Goal: Task Accomplishment & Management: Complete application form

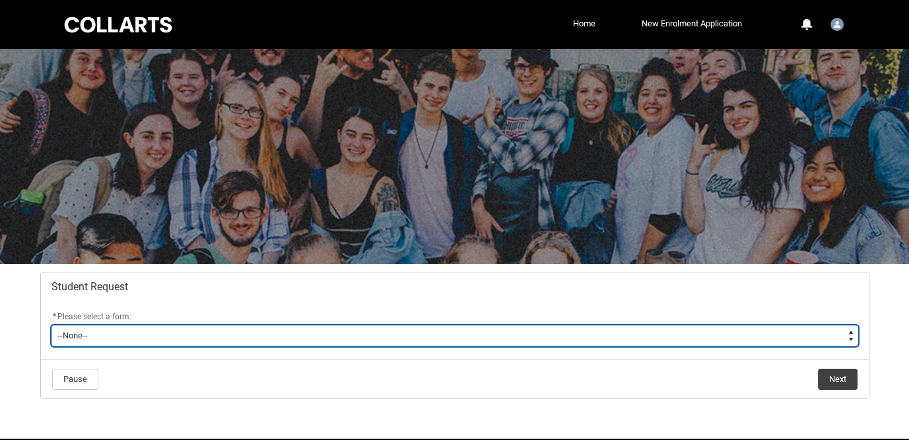
click at [259, 337] on select "--None-- Academic Transcript Application to Appeal Assignment Extension Change …" at bounding box center [454, 335] width 807 height 21
type lightning-select "Reasonable_Adjustment_Choice"
click at [51, 325] on select "--None-- Academic Transcript Application to Appeal Assignment Extension Change …" at bounding box center [454, 335] width 807 height 21
select select "Reasonable_Adjustment_Choice"
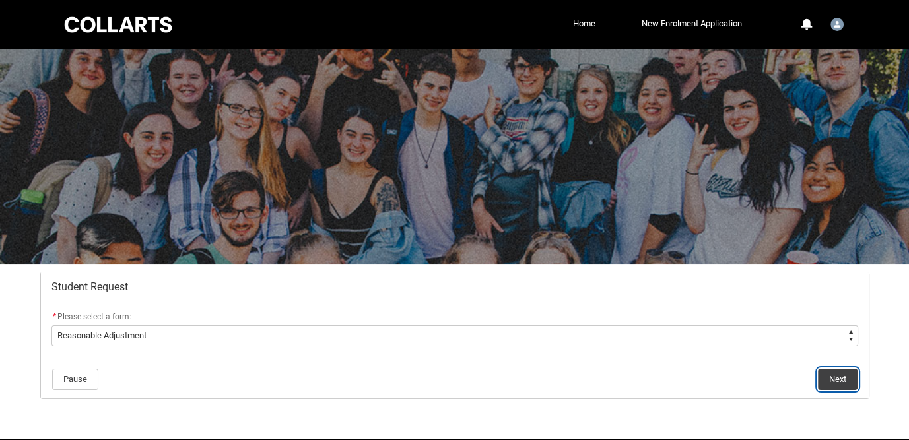
click at [834, 384] on button "Next" at bounding box center [838, 379] width 40 height 21
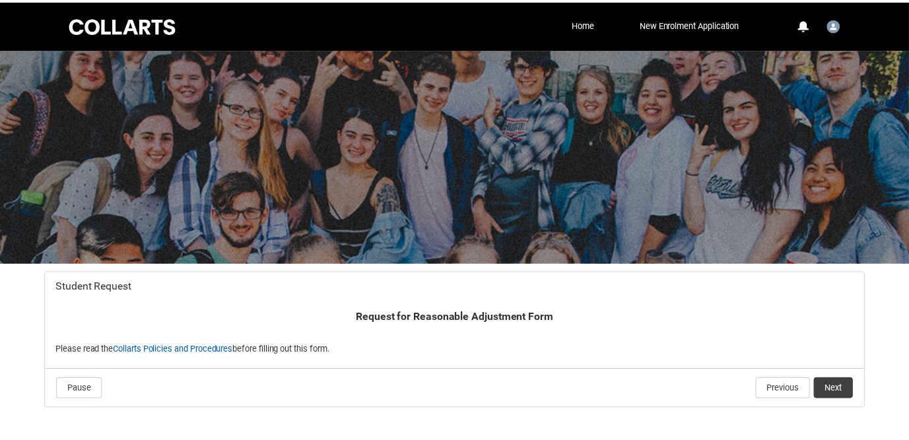
scroll to position [60, 0]
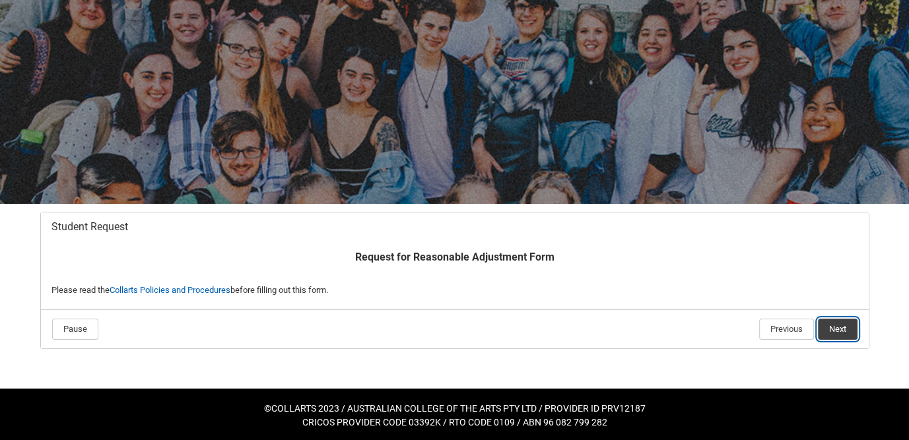
click at [840, 329] on button "Next" at bounding box center [838, 329] width 40 height 21
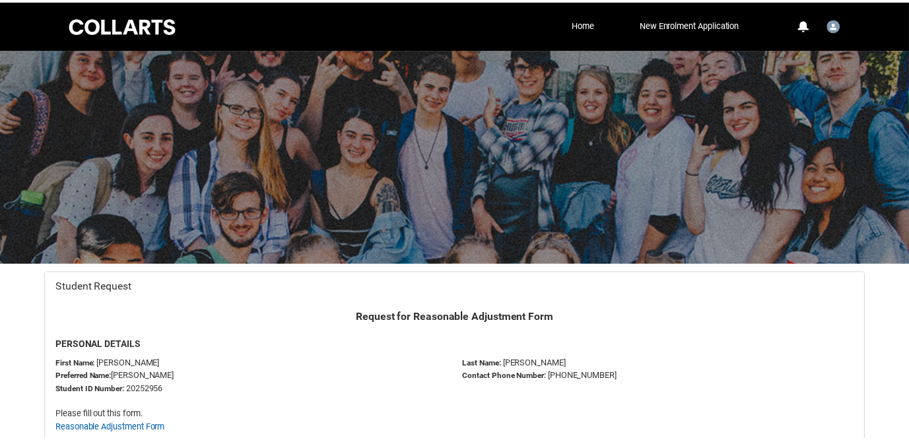
scroll to position [139, 0]
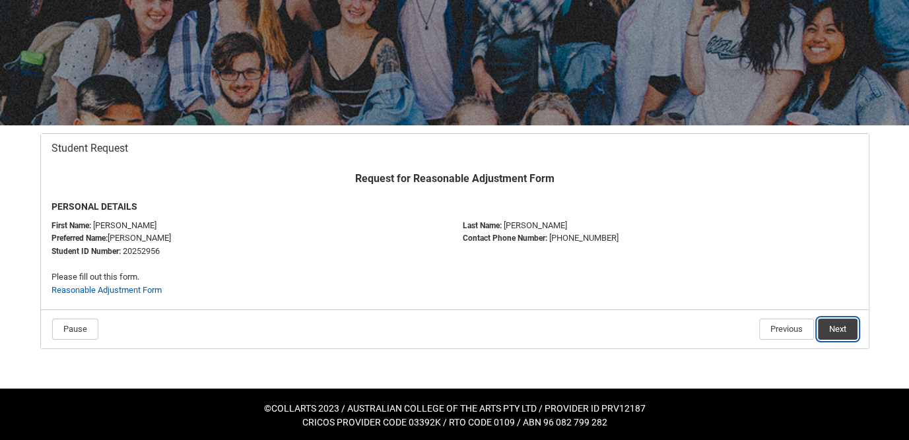
click at [850, 331] on button "Next" at bounding box center [838, 329] width 40 height 21
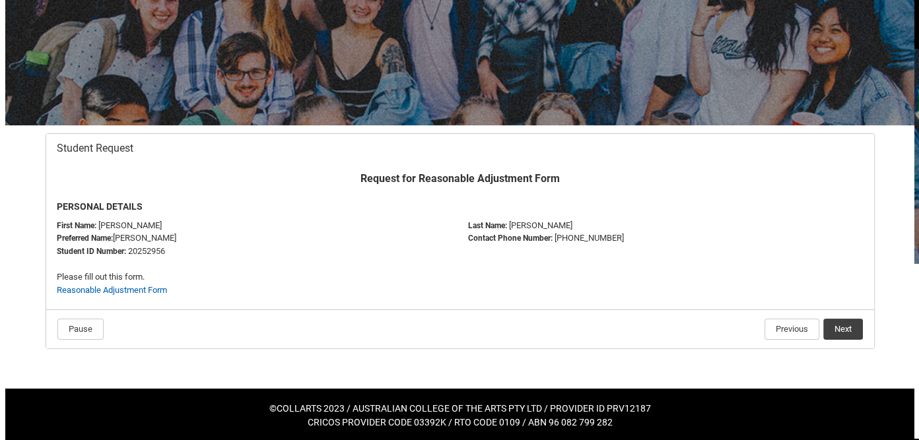
scroll to position [0, 0]
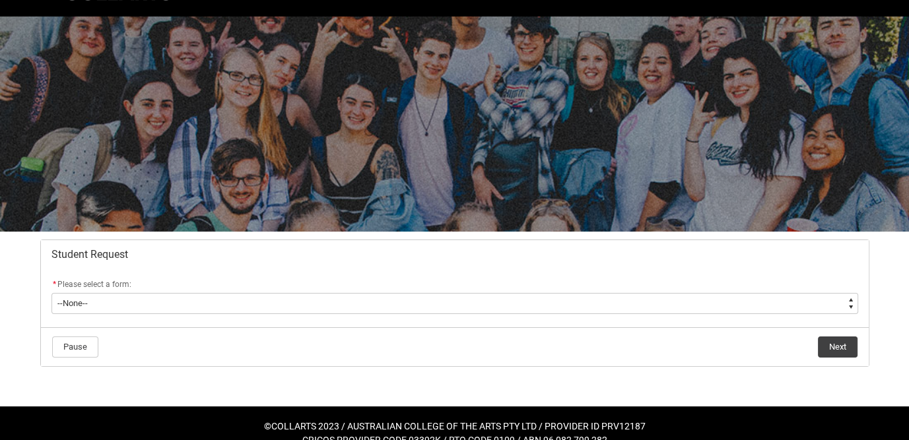
scroll to position [50, 0]
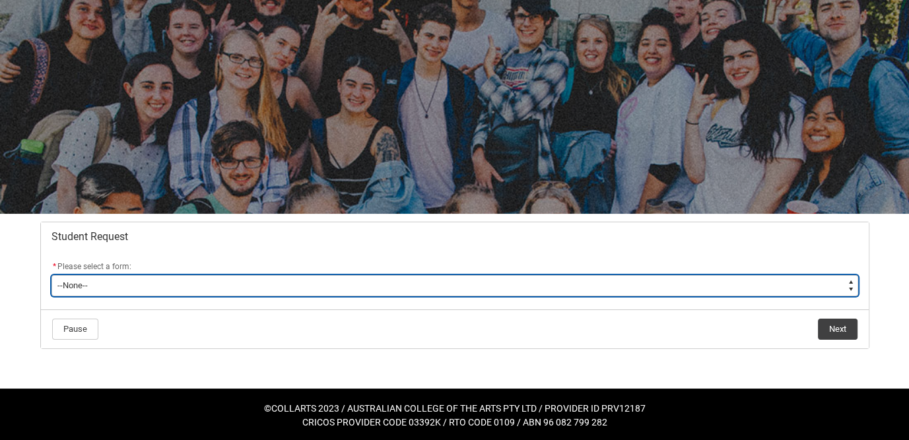
click at [75, 292] on select "--None-- Academic Transcript Application to Appeal Assignment Extension Change …" at bounding box center [454, 285] width 807 height 21
type lightning-select "Assignment_Extension_Choice"
click at [51, 275] on select "--None-- Academic Transcript Application to Appeal Assignment Extension Change …" at bounding box center [454, 285] width 807 height 21
select select "Assignment_Extension_Choice"
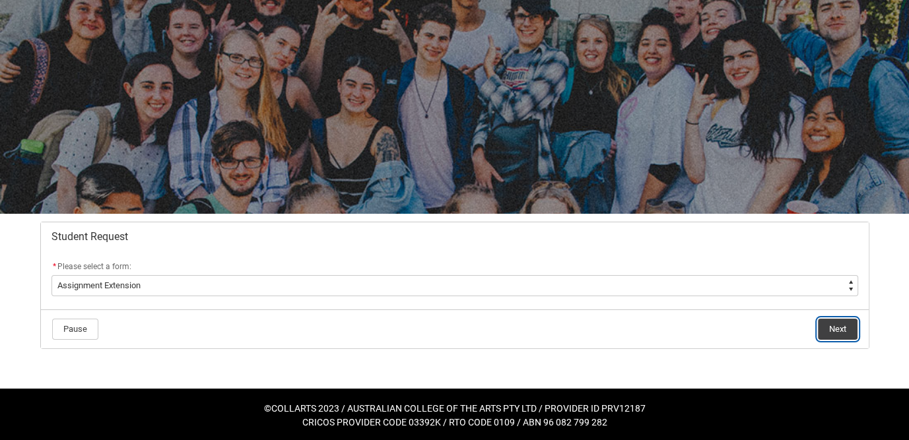
click at [839, 321] on button "Next" at bounding box center [838, 329] width 40 height 21
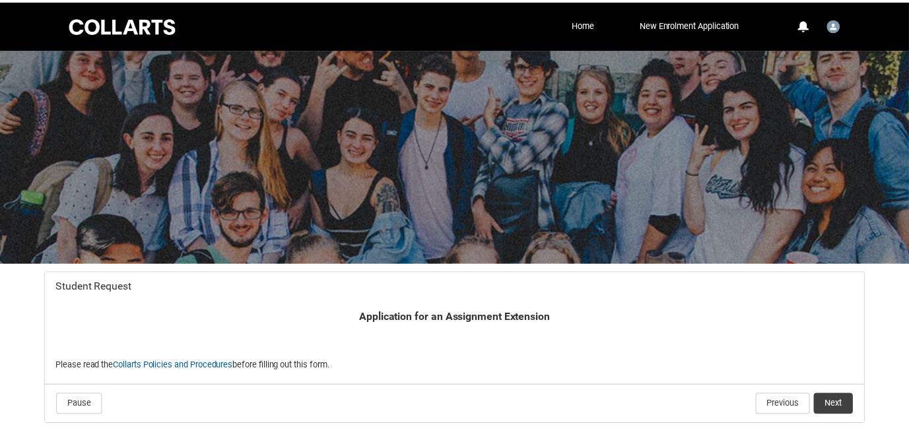
scroll to position [76, 0]
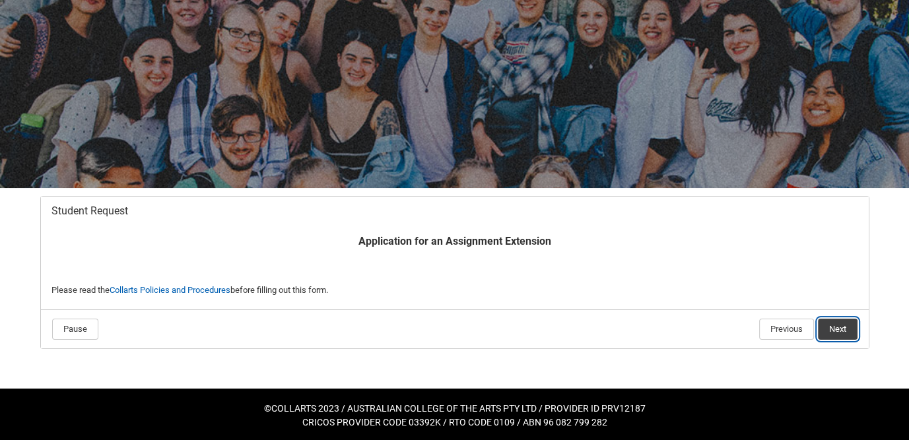
click at [846, 328] on button "Next" at bounding box center [838, 329] width 40 height 21
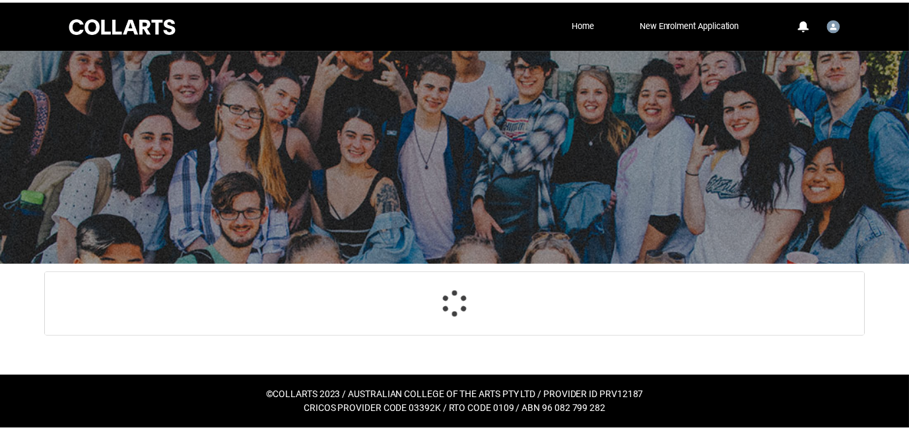
scroll to position [140, 0]
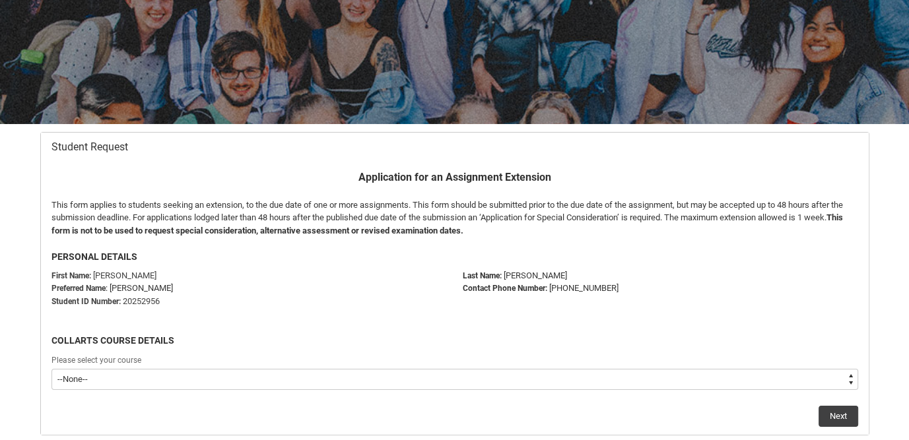
click at [228, 381] on select "--None-- Bachelor of Arts (Interior Design)" at bounding box center [454, 379] width 807 height 21
type lightning-select "recordPicklist_ProgramEnrollment.a0jOZ000004J0tFYAS"
click at [51, 369] on select "--None-- Bachelor of Arts (Interior Design)" at bounding box center [454, 379] width 807 height 21
select select "recordPicklist_ProgramEnrollment.a0jOZ000004J0tFYAS"
drag, startPoint x: 844, startPoint y: 413, endPoint x: 805, endPoint y: 413, distance: 38.9
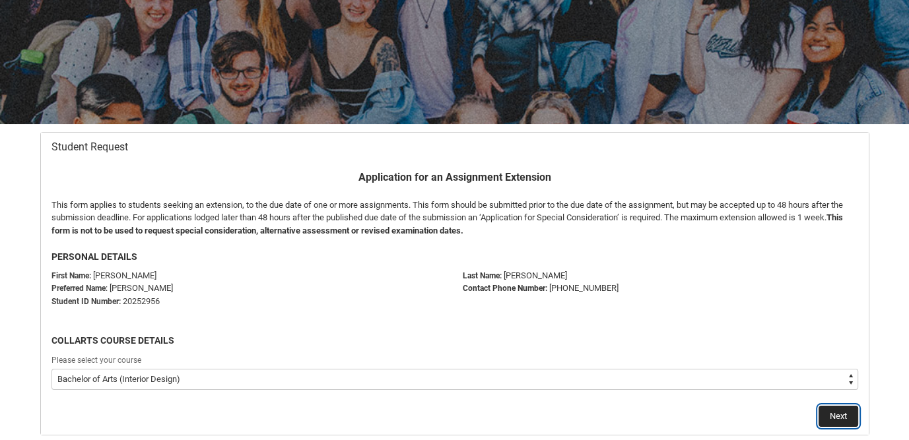
click at [839, 413] on button "Next" at bounding box center [839, 416] width 40 height 21
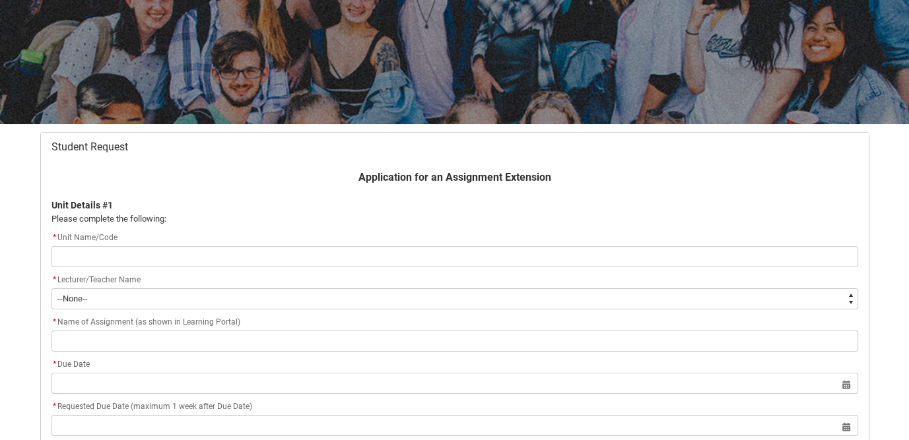
click at [203, 256] on input "Redu_Student_Request flow" at bounding box center [454, 256] width 807 height 21
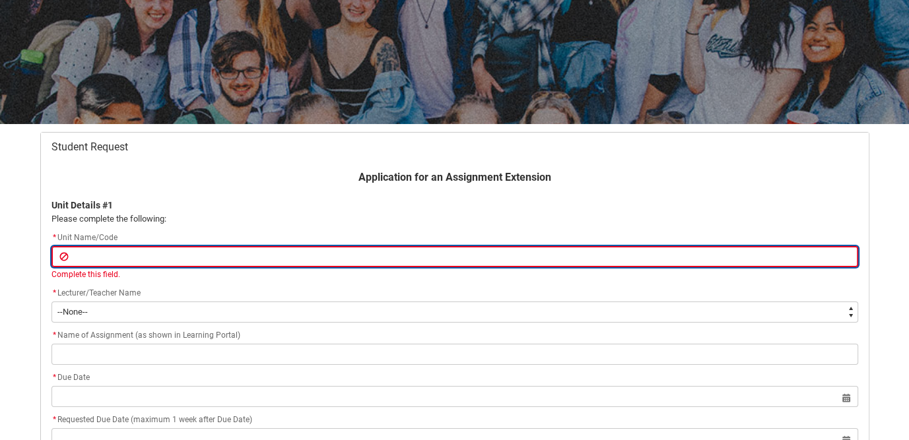
paste input "INDDID2"
type lightning-primitive-input-simple "INDDID2"
type input "INDDID2"
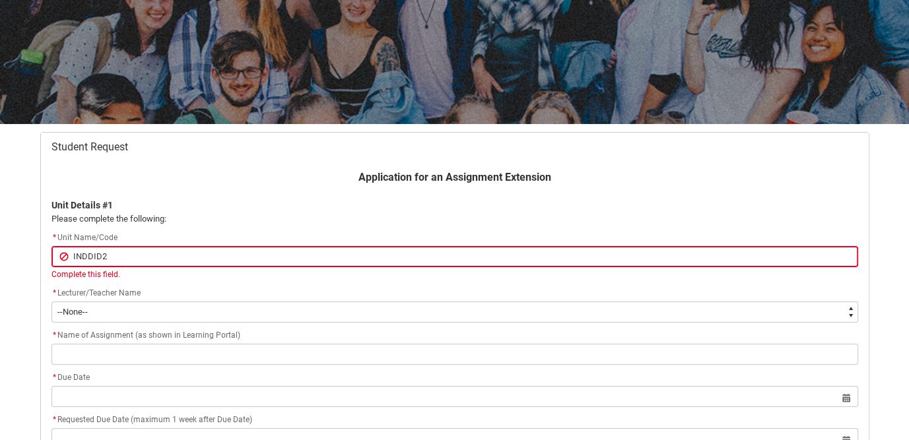
drag, startPoint x: 189, startPoint y: 290, endPoint x: 187, endPoint y: 306, distance: 16.0
click at [187, 295] on div "* Lecturer/Teacher Name * --None-- Aaron Walker Adam King Adam McKenzie Adriana…" at bounding box center [454, 304] width 807 height 37
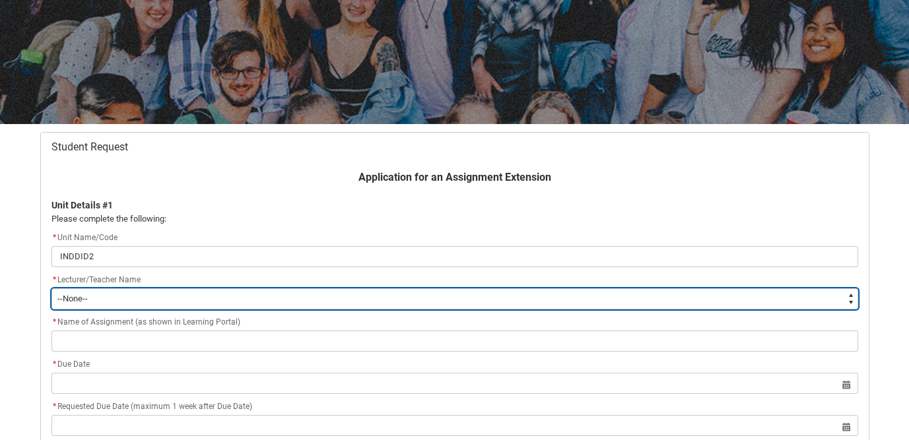
click at [189, 300] on select "--None-- Aaron Walker Adam King Adam McKenzie Adriana Perri Adrienne Couper-Smi…" at bounding box center [454, 298] width 807 height 21
type lightning-select "Faculty_NamefromAtoM.003OZ00000LU8vOYAT"
click at [51, 288] on select "--None-- Aaron Walker Adam King Adam McKenzie Adriana Perri Adrienne Couper-Smi…" at bounding box center [454, 298] width 807 height 21
select select "Faculty_NamefromAtoM.003OZ00000LU8vOYAT"
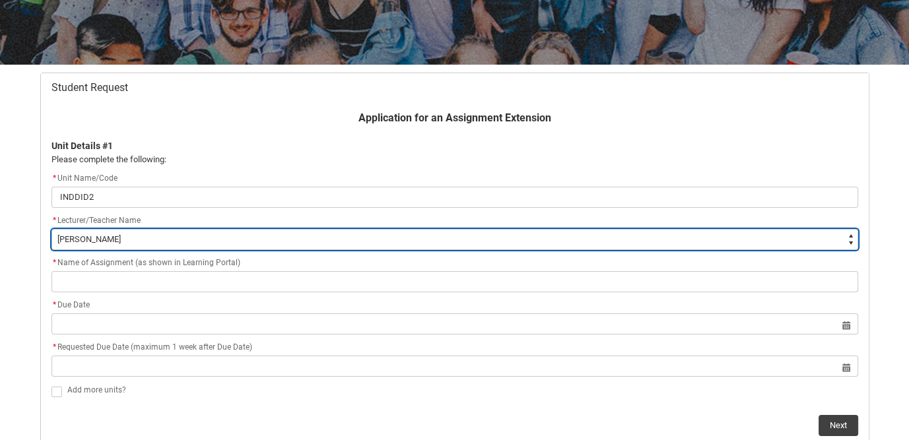
scroll to position [206, 0]
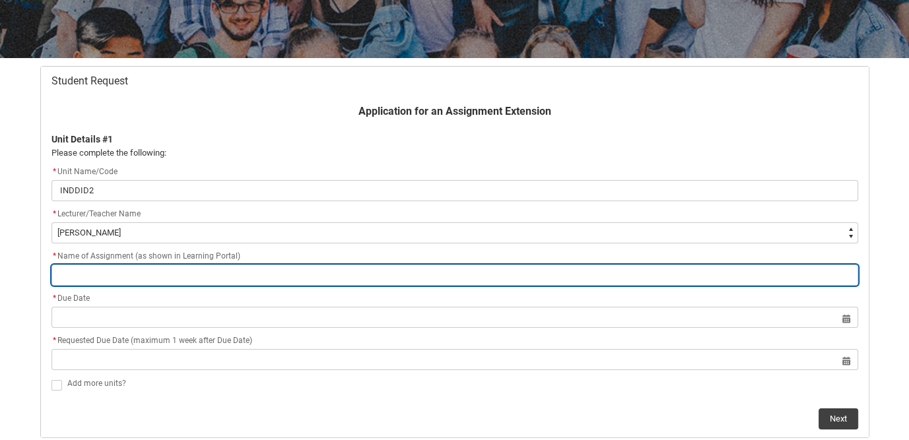
click at [160, 271] on input "Redu_Student_Request flow" at bounding box center [454, 275] width 807 height 21
type lightning-primitive-input-simple "A"
type input "A"
type lightning-primitive-input-simple "As"
type input "As"
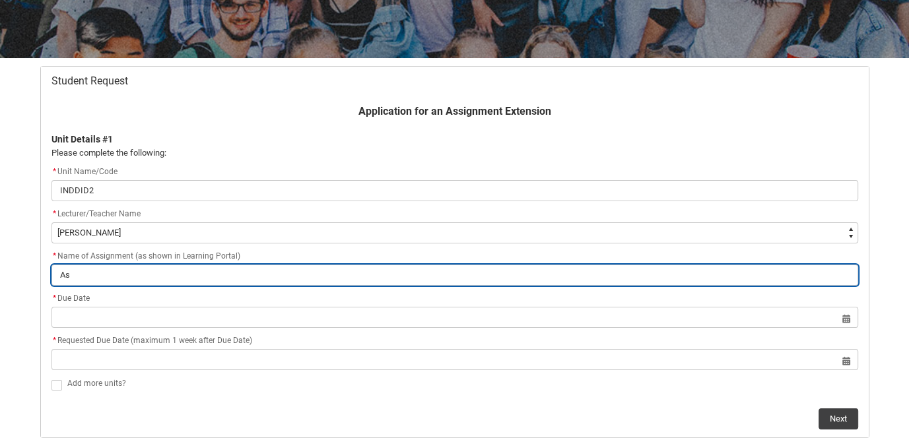
type lightning-primitive-input-simple "Ass"
type input "Ass"
type lightning-primitive-input-simple "Asse"
type input "Asse"
type lightning-primitive-input-simple "Asses"
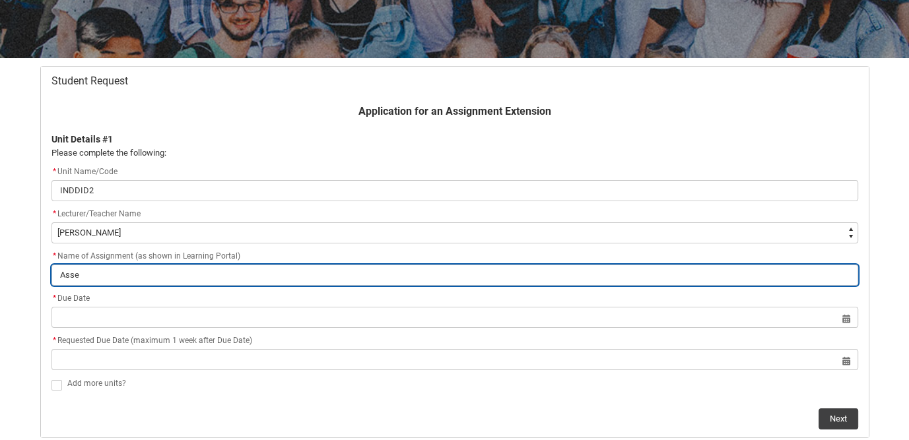
type input "Asses"
type lightning-primitive-input-simple "Assess"
type input "Assess"
type lightning-primitive-input-simple "Assessm"
type input "Assessm"
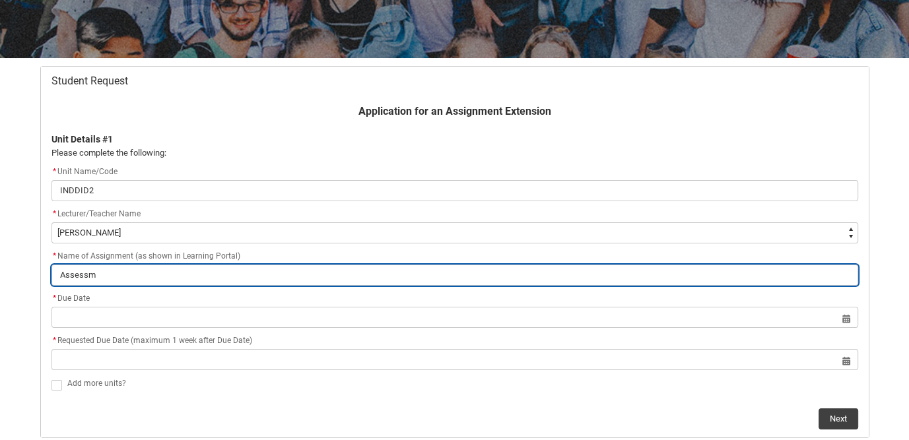
type lightning-primitive-input-simple "Assessme"
type input "Assessme"
type lightning-primitive-input-simple "Assessmen"
type input "Assessmen"
type lightning-primitive-input-simple "Assessment"
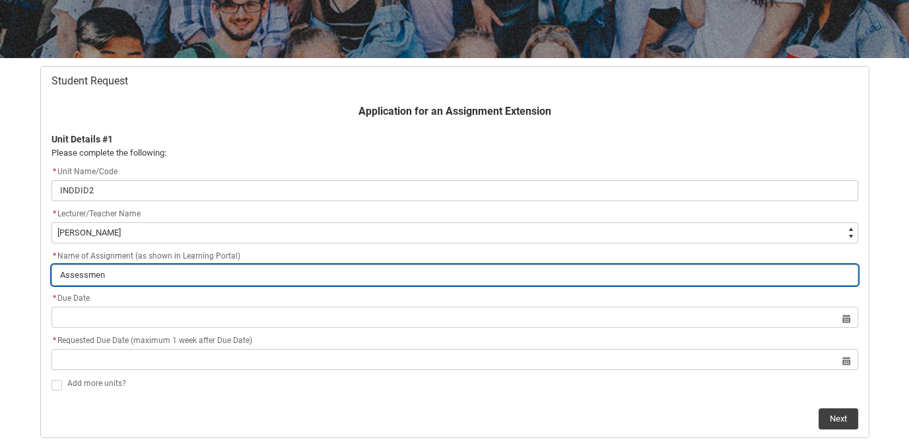
type input "Assessment"
type lightning-primitive-input-simple "Assessment"
type input "Assessment"
type lightning-primitive-input-simple "Assessment 1"
type input "Assessment 1"
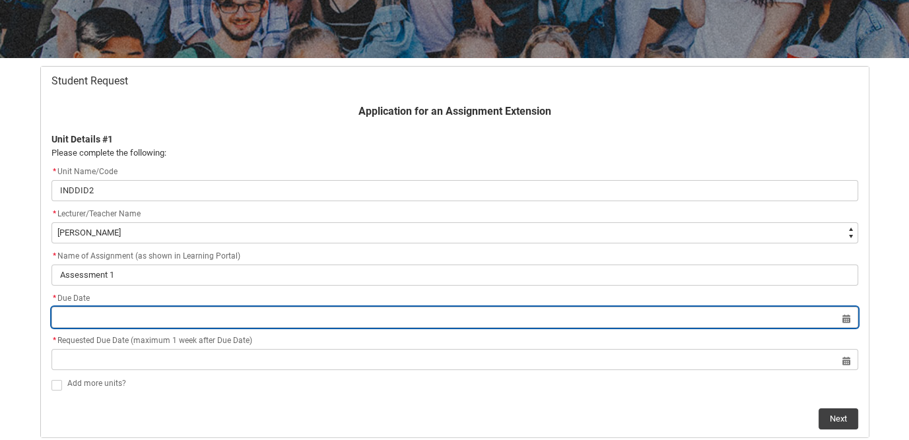
drag, startPoint x: 458, startPoint y: 316, endPoint x: 479, endPoint y: 325, distance: 23.3
click at [457, 316] on input "Redu_Student_Request flow" at bounding box center [454, 317] width 807 height 21
select select "2025"
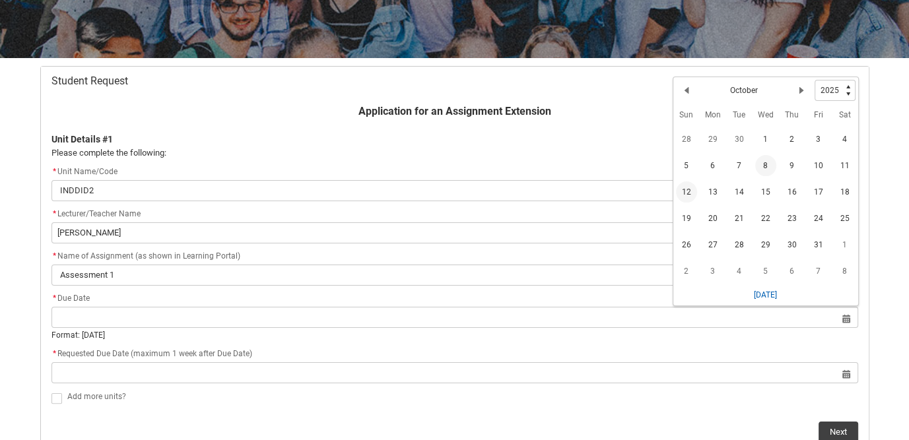
click at [677, 191] on span "12" at bounding box center [686, 192] width 21 height 21
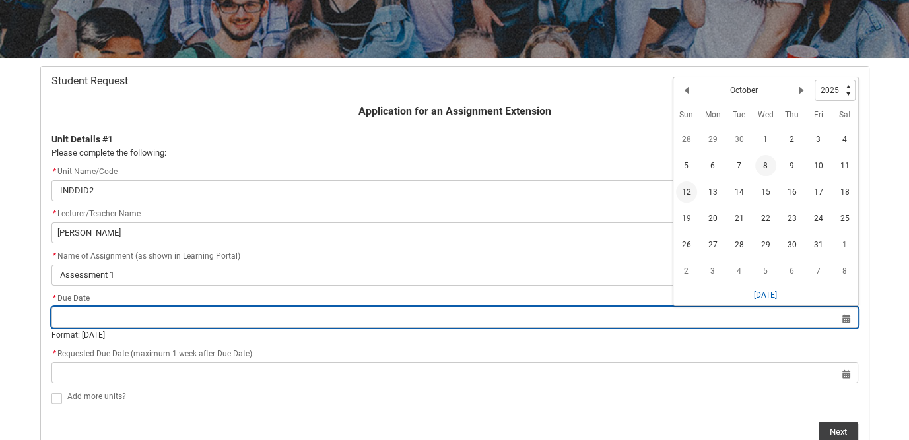
type lightning-datepicker "2025-10-12"
type lightning-input "2025-10-12"
type input "12 Oct 2025"
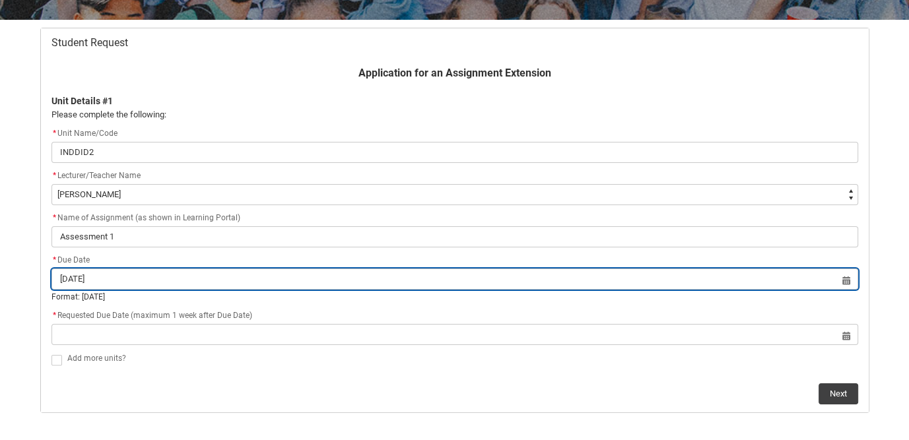
scroll to position [272, 0]
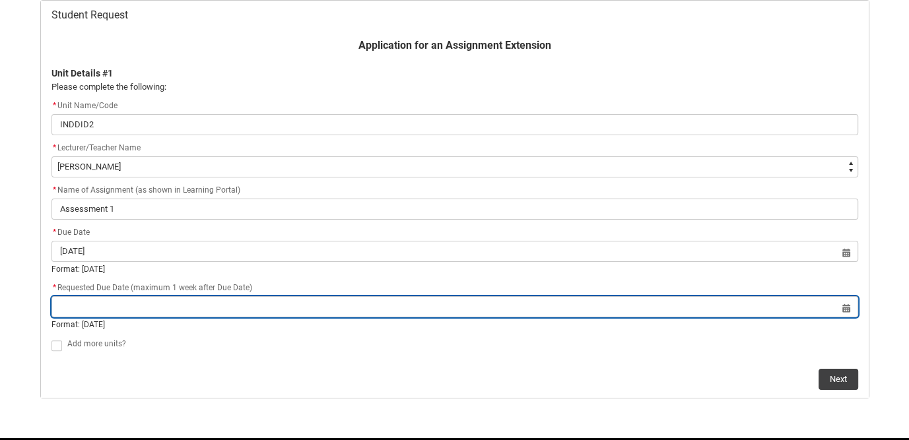
drag, startPoint x: 196, startPoint y: 308, endPoint x: 448, endPoint y: 312, distance: 251.5
click at [197, 308] on input "Redu_Student_Request flow" at bounding box center [454, 306] width 807 height 21
select select "2025"
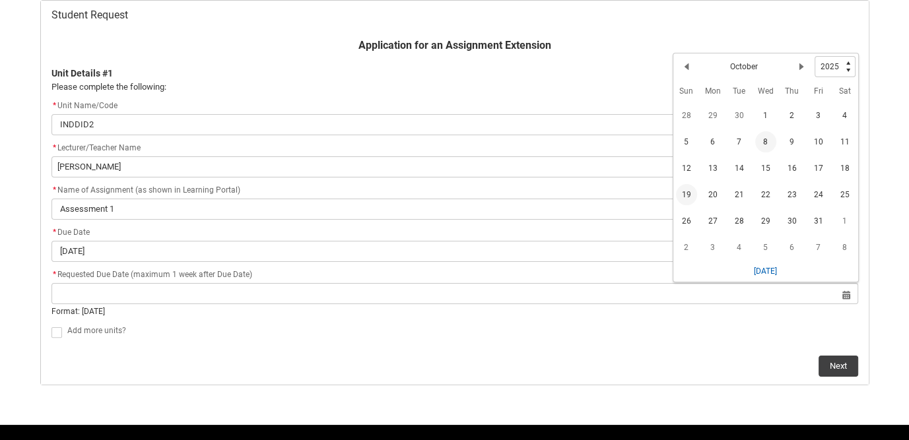
click at [688, 199] on span "19" at bounding box center [686, 194] width 21 height 21
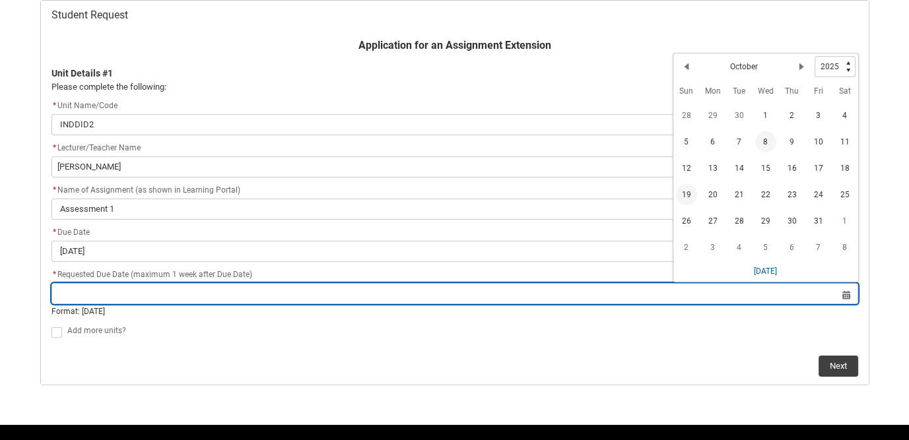
type lightning-datepicker "2025-10-19"
type lightning-input "2025-10-19"
type input "19 Oct 2025"
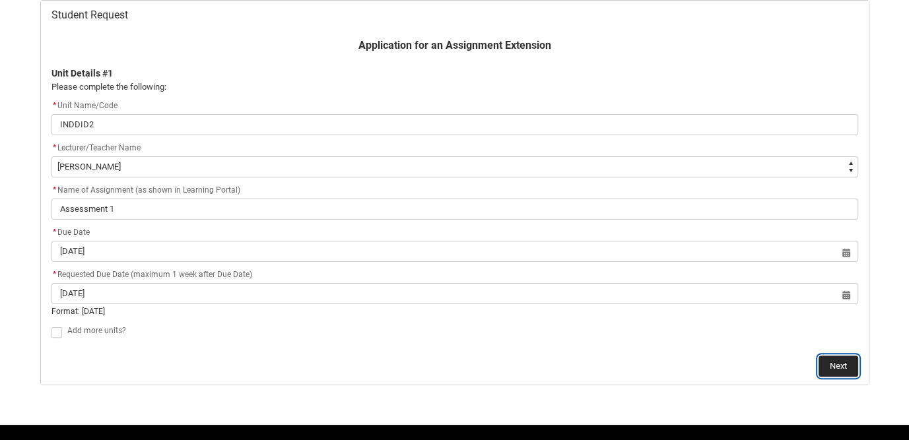
click at [841, 368] on button "Next" at bounding box center [839, 366] width 40 height 21
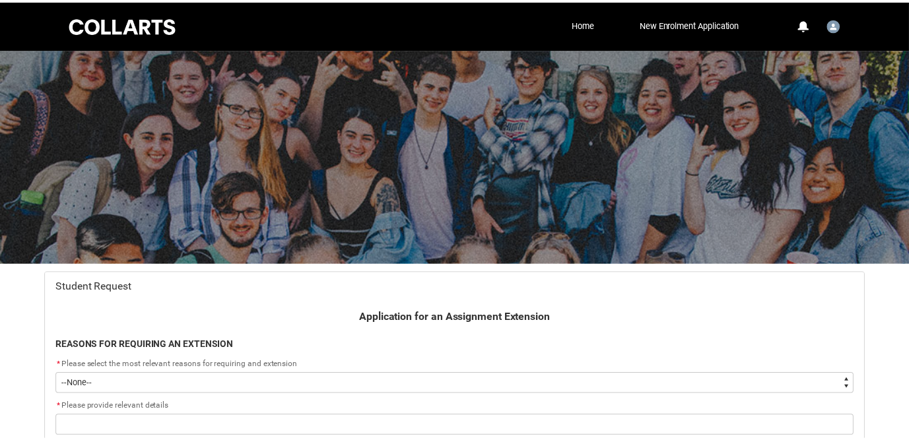
scroll to position [140, 0]
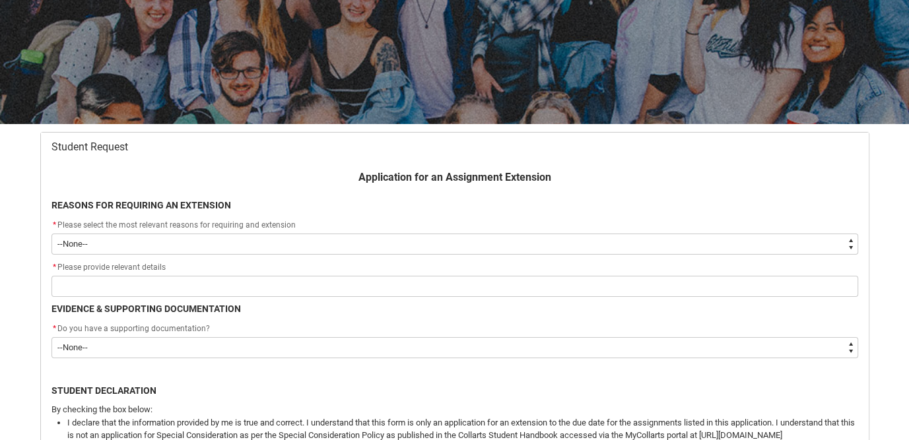
click at [286, 247] on select "--None-- Medical Reasons Work obligations Family obligations Academic Difficult…" at bounding box center [454, 244] width 807 height 21
type lightning-select "choice_AssignmentExtension_Reason_MedicalReasons"
click at [51, 234] on select "--None-- Medical Reasons Work obligations Family obligations Academic Difficult…" at bounding box center [454, 244] width 807 height 21
select select "choice_AssignmentExtension_Reason_MedicalReasons"
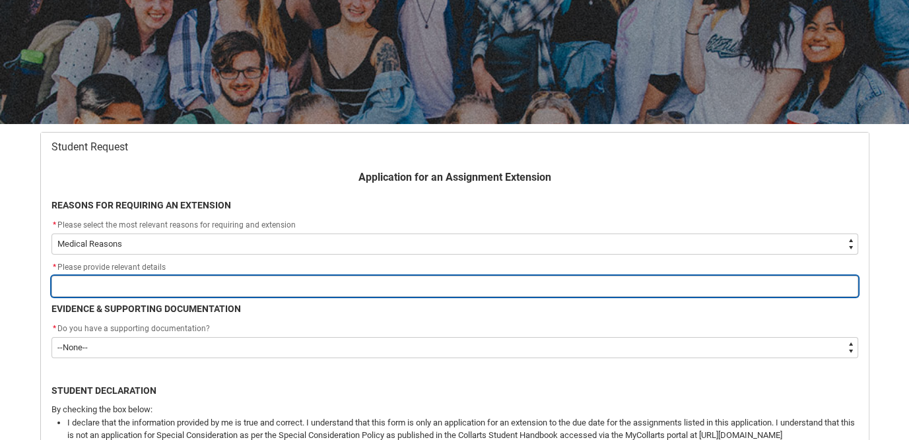
click at [215, 288] on input "Redu_Student_Request flow" at bounding box center [454, 286] width 807 height 21
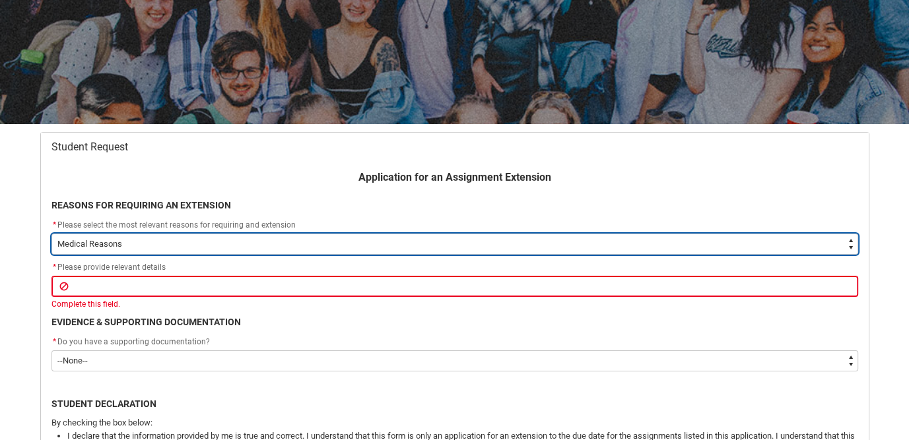
click at [292, 242] on select "--None-- Medical Reasons Work obligations Family obligations Academic Difficult…" at bounding box center [454, 244] width 807 height 21
type lightning-select "Other"
click at [51, 234] on select "--None-- Medical Reasons Work obligations Family obligations Academic Difficult…" at bounding box center [454, 244] width 807 height 21
select select "Other"
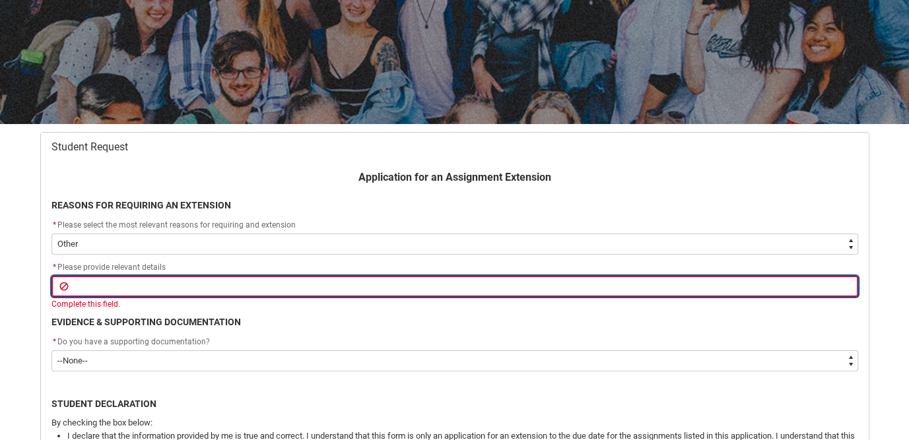
click at [122, 294] on input "Redu_Student_Request flow" at bounding box center [454, 286] width 807 height 21
type lightning-primitive-input-simple "I"
type input "I"
type lightning-primitive-input-simple "I"
type input "I"
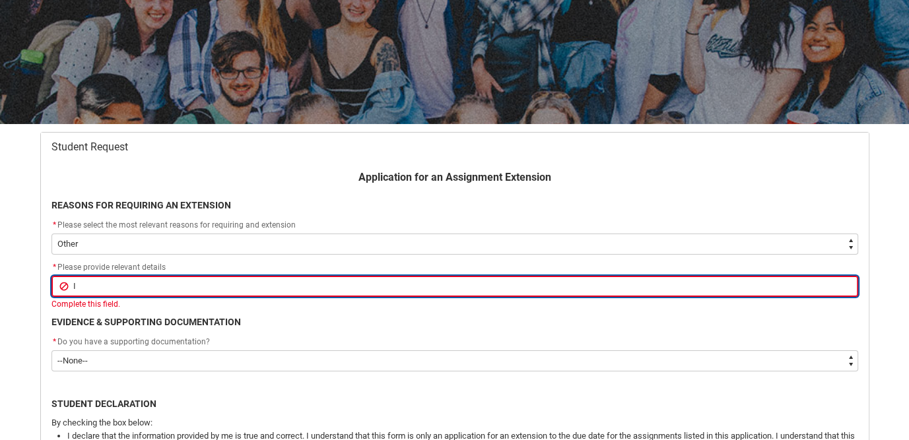
type lightning-primitive-input-simple "I h"
type input "I h"
type lightning-primitive-input-simple "I ha"
type input "I ha"
type lightning-primitive-input-simple "I hav"
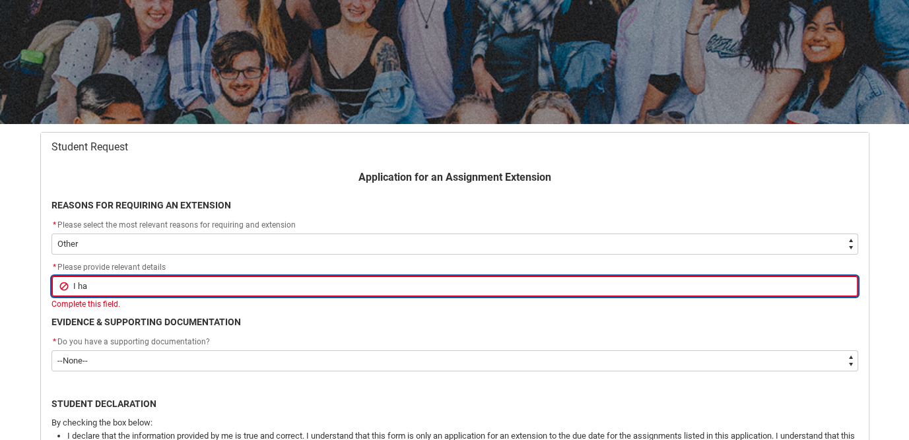
type input "I hav"
type lightning-primitive-input-simple "I have"
type input "I have"
type lightning-primitive-input-simple "I have"
type input "I have"
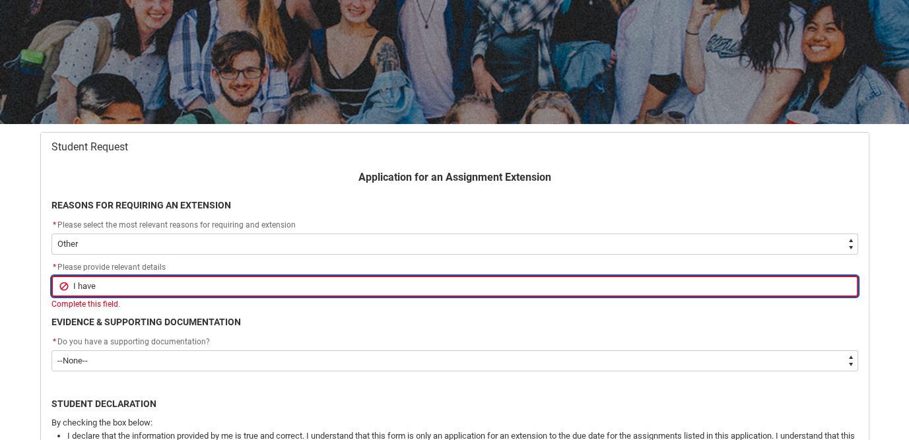
type lightning-primitive-input-simple "I have b"
type input "I have b"
type lightning-primitive-input-simple "I have be"
type input "I have be"
type lightning-primitive-input-simple "I have bee"
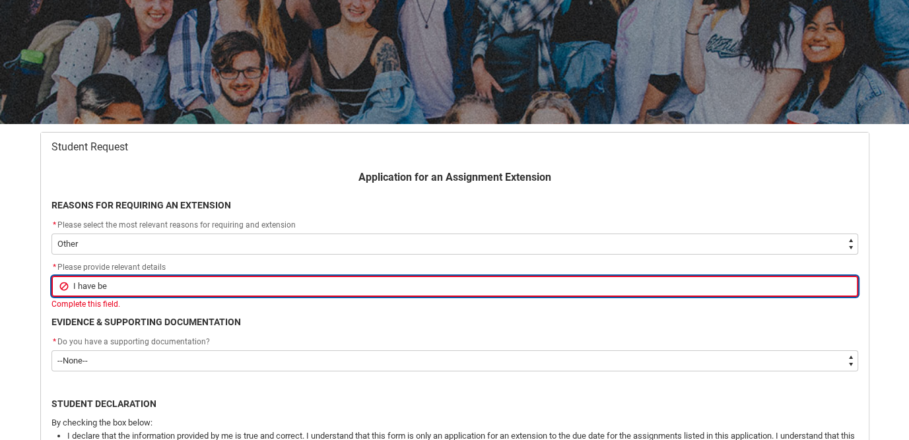
type input "I have bee"
type lightning-primitive-input-simple "I have been"
type input "I have been"
type lightning-primitive-input-simple "I have been"
type input "I have been"
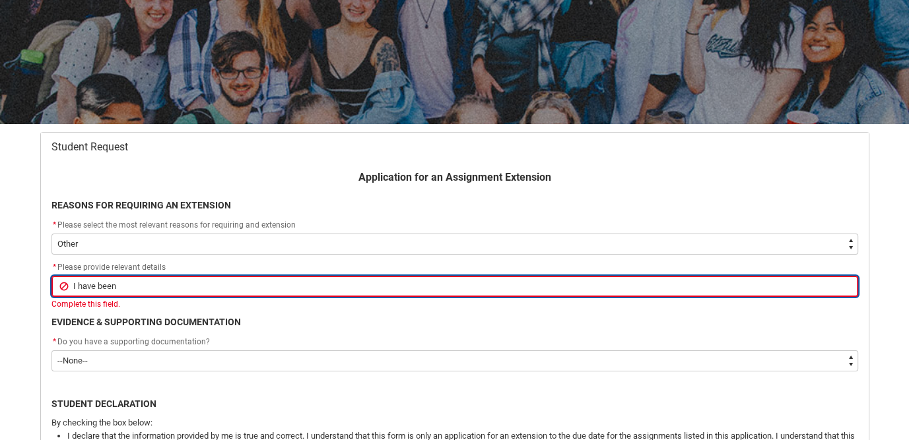
type lightning-primitive-input-simple "I have been s"
type input "I have been s"
type lightning-primitive-input-simple "I have been st"
type input "I have been st"
type lightning-primitive-input-simple "I have been str"
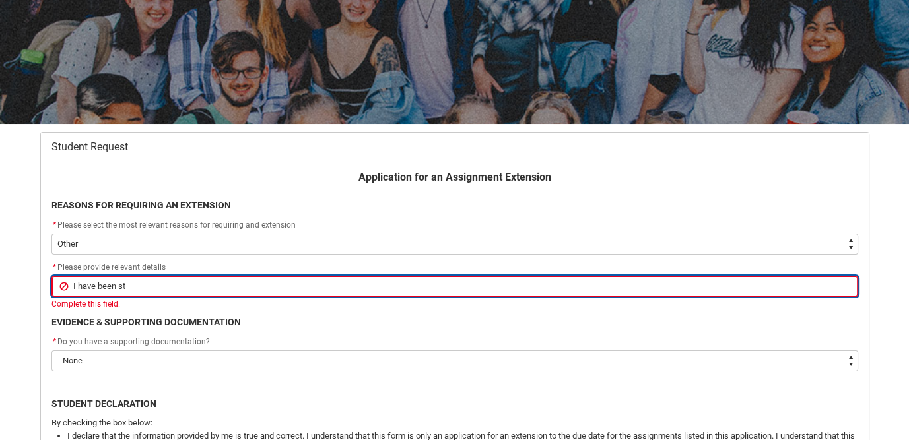
type input "I have been str"
type lightning-primitive-input-simple "I have been stru"
type input "I have been stru"
type lightning-primitive-input-simple "I have been strug"
type input "I have been strug"
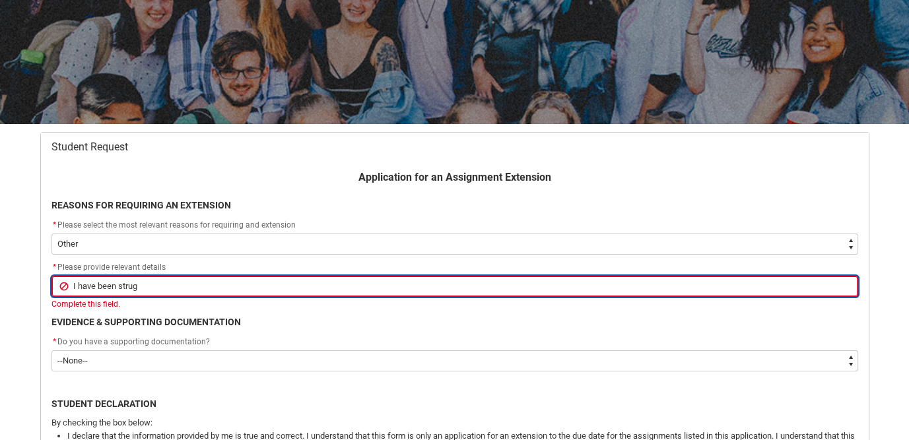
type lightning-primitive-input-simple "I have been strugg"
type input "I have been strugg"
type lightning-primitive-input-simple "I have been struggl"
type input "I have been struggl"
type lightning-primitive-input-simple "I have been struggli"
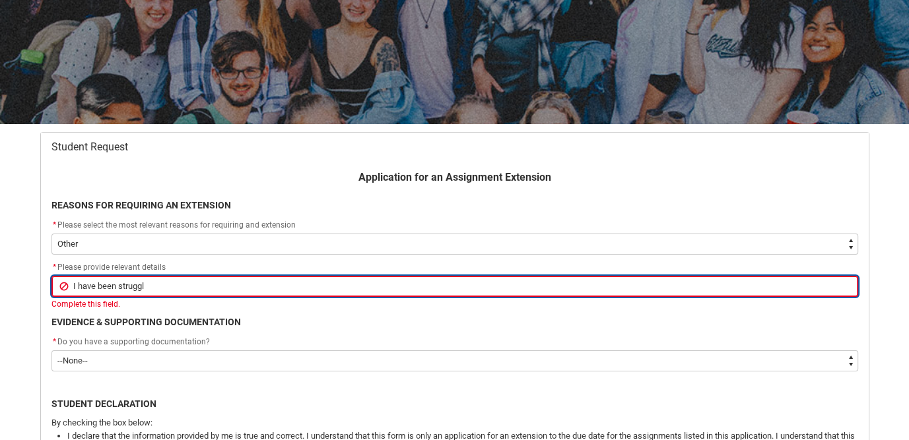
type input "I have been struggli"
type lightning-primitive-input-simple "I have been strugglin"
type input "I have been strugglin"
type lightning-primitive-input-simple "I have been struggling"
type input "I have been struggling"
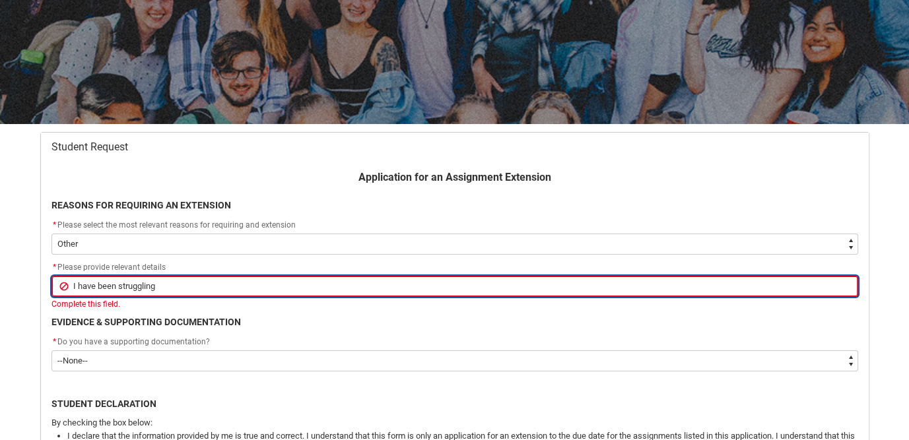
type lightning-primitive-input-simple "I have been struggling"
type input "I have been struggling"
type lightning-primitive-input-simple "I have been struggling f"
type input "I have been struggling f"
type lightning-primitive-input-simple "I have been struggling fi"
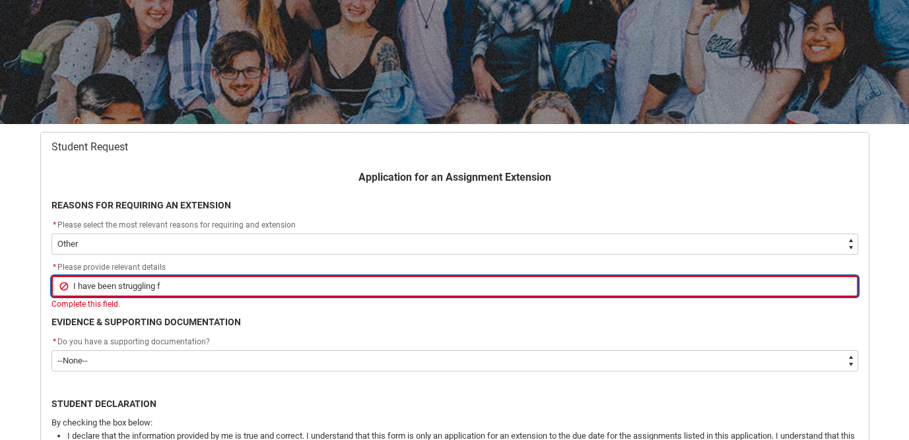
type input "I have been struggling fi"
type lightning-primitive-input-simple "I have been struggling fin"
type input "I have been struggling fin"
type lightning-primitive-input-simple "I have been struggling fina"
type input "I have been struggling fina"
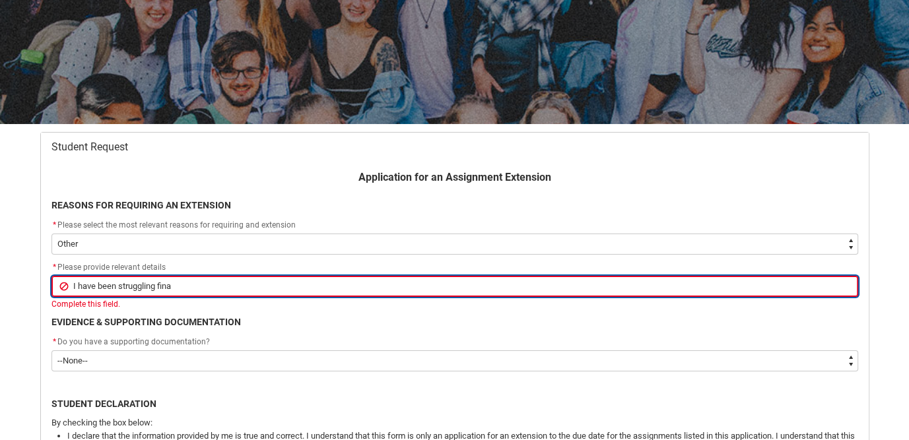
type lightning-primitive-input-simple "I have been struggling finan"
type input "I have been struggling finan"
type lightning-primitive-input-simple "I have been struggling financ"
type input "I have been struggling financ"
type lightning-primitive-input-simple "I have been struggling financi"
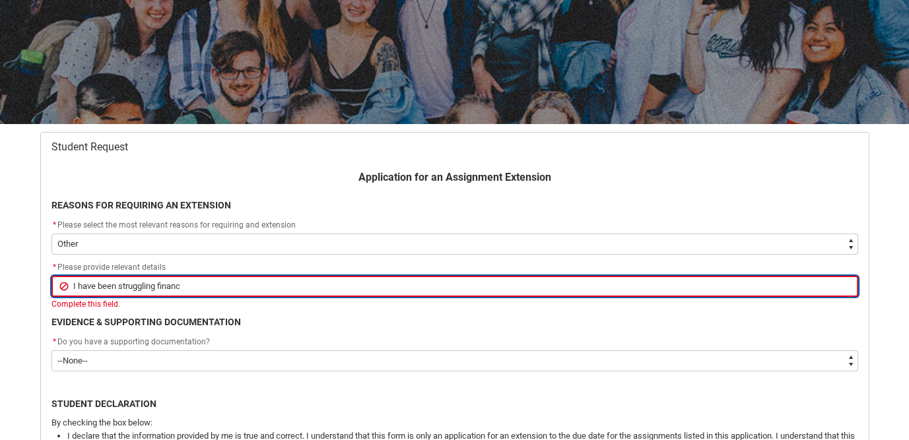
type input "I have been struggling financi"
type lightning-primitive-input-simple "I have been struggling financia"
type input "I have been struggling financia"
type lightning-primitive-input-simple "I have been struggling financial"
type input "I have been struggling financial"
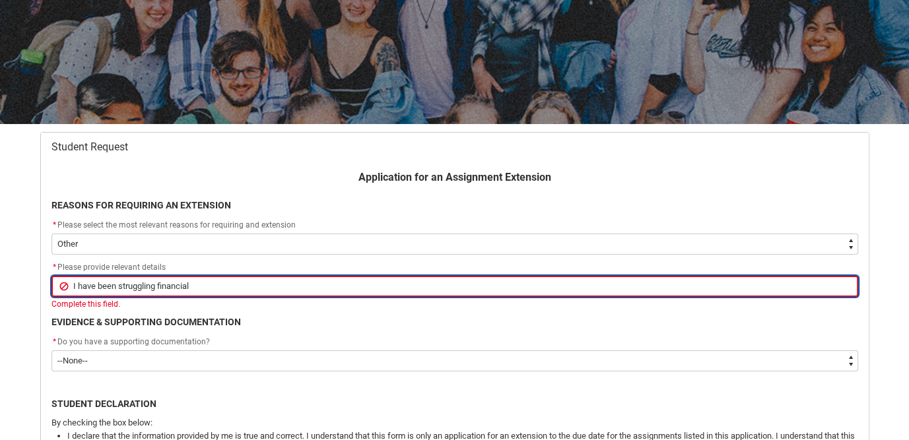
type lightning-primitive-input-simple "I have been struggling financiall"
type input "I have been struggling financiall"
type lightning-primitive-input-simple "I have been struggling financially"
type input "I have been struggling financially"
type lightning-primitive-input-simple "I have been struggling financially,"
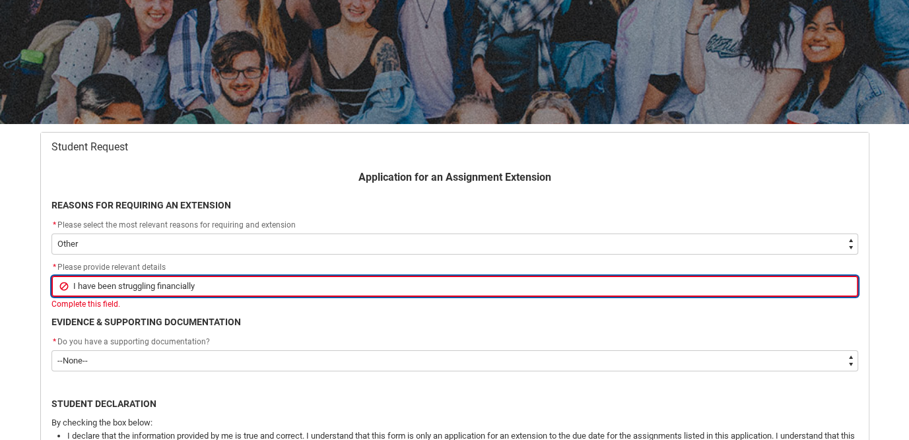
type input "I have been struggling financially,"
type lightning-primitive-input-simple "I have been struggling financially"
type input "I have been struggling financially"
type lightning-primitive-input-simple "I have been struggling financially"
type input "I have been struggling financially"
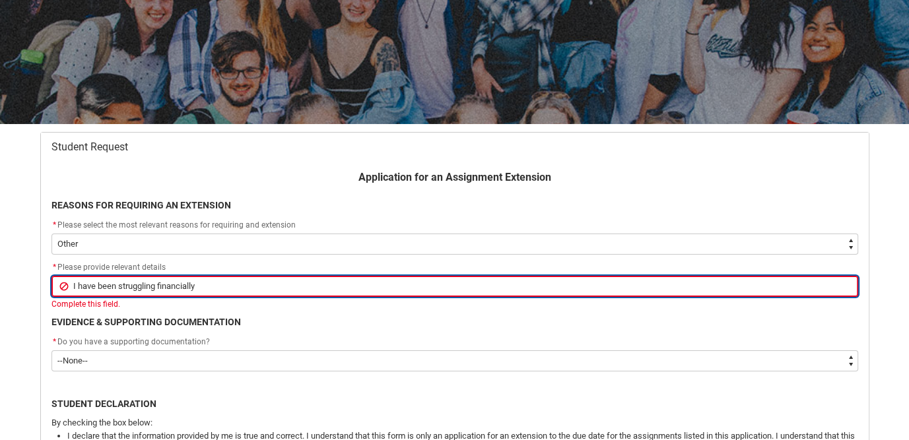
type lightning-primitive-input-simple "I have been struggling financially d"
type input "I have been struggling financially d"
type lightning-primitive-input-simple "I have been struggling financially du"
type input "I have been struggling financially du"
type lightning-primitive-input-simple "I have been struggling financially due"
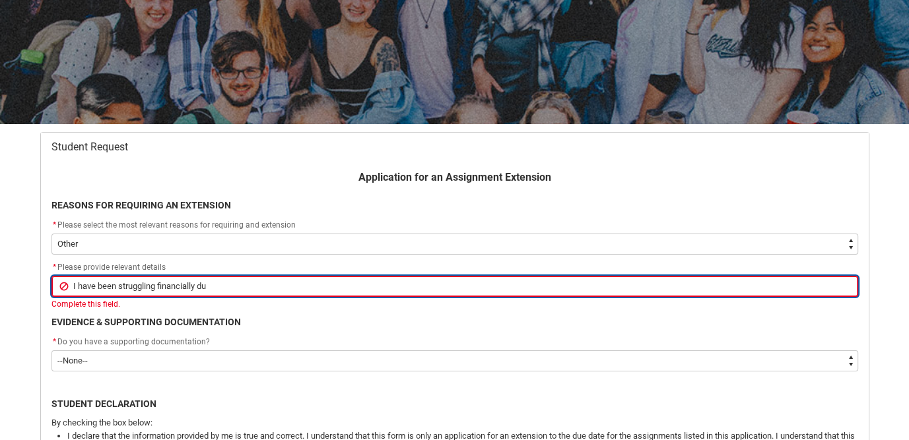
type input "I have been struggling financially due"
type lightning-primitive-input-simple "I have been struggling financially due"
type input "I have been struggling financially due"
type lightning-primitive-input-simple "I have been struggling financially due t"
type input "I have been struggling financially due t"
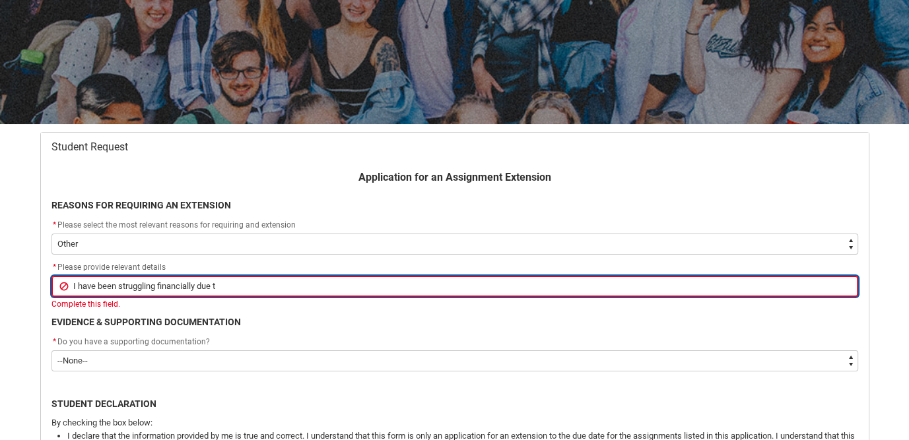
type lightning-primitive-input-simple "I have been struggling financially due to"
type input "I have been struggling financially due to"
type lightning-primitive-input-simple "I have been struggling financially due to"
type input "I have been struggling financially due to"
type lightning-primitive-input-simple "I have been struggling financially due to u"
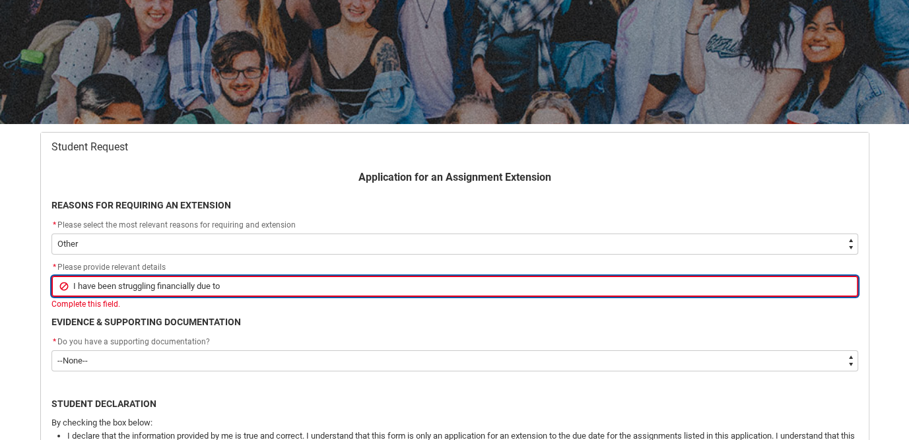
type input "I have been struggling financially due to u"
type lightning-primitive-input-simple "I have been struggling financially due to un"
type input "I have been struggling financially due to un"
type lightning-primitive-input-simple "I have been struggling financially due to unf"
type input "I have been struggling financially due to unf"
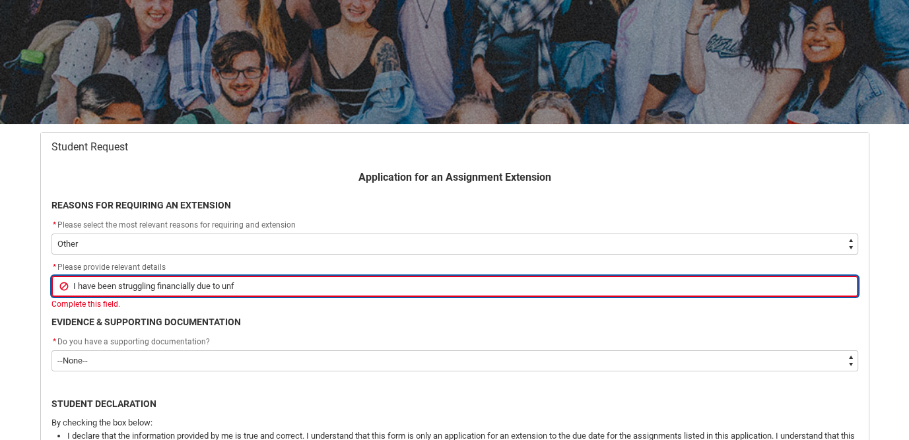
type lightning-primitive-input-simple "I have been struggling financially due to unfo"
type input "I have been struggling financially due to unfo"
type lightning-primitive-input-simple "I have been struggling financially due to unfor"
type input "I have been struggling financially due to unfor"
type lightning-primitive-input-simple "I have been struggling financially due to unfors"
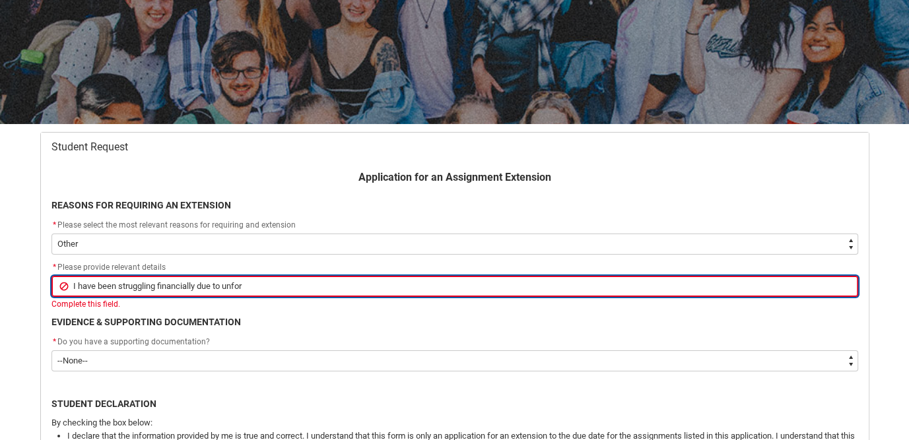
type input "I have been struggling financially due to unfors"
type lightning-primitive-input-simple "I have been struggling financially due to unforse"
type input "I have been struggling financially due to unforse"
type lightning-primitive-input-simple "I have been struggling financially due to unforsee"
type input "I have been struggling financially due to unforsee"
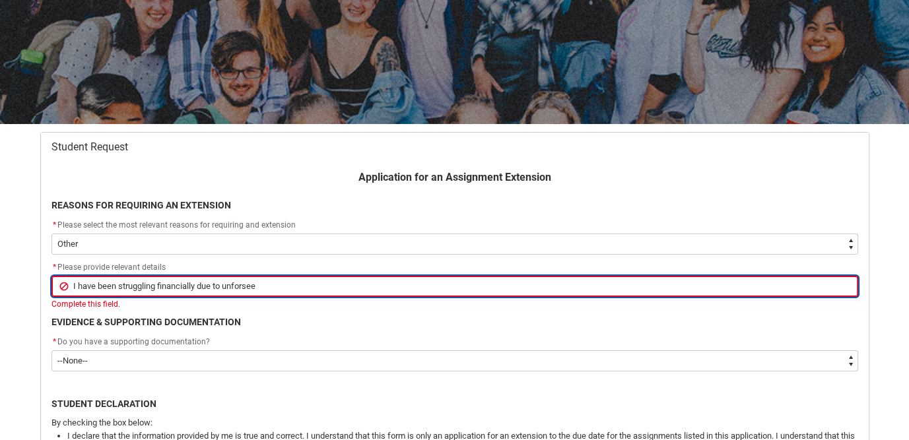
type lightning-primitive-input-simple "I have been struggling financially due to unforseen"
type input "I have been struggling financially due to unforseen"
type lightning-primitive-input-simple "I have been struggling financially due to unforseen"
type input "I have been struggling financially due to unforseen"
click at [239, 283] on input "I have been struggling financially due to unforseen" at bounding box center [454, 286] width 807 height 21
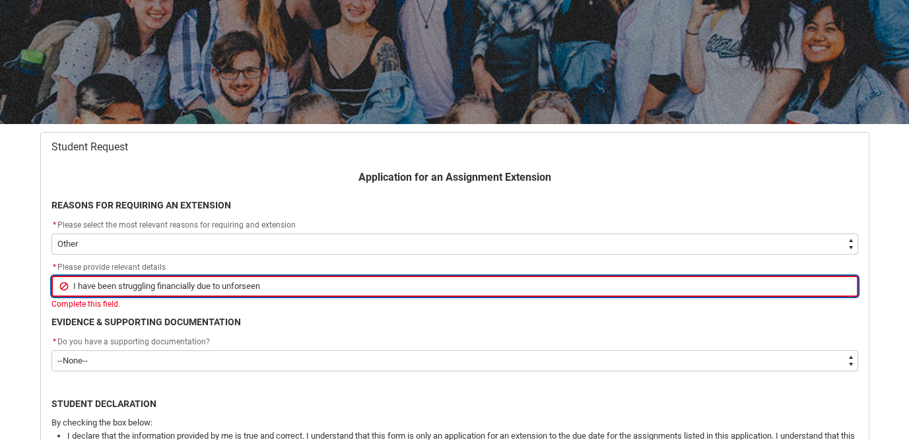
type lightning-primitive-input-simple "I have been struggling financially due to unforeseen"
type input "I have been struggling financially due to unforeseen"
type lightning-primitive-input-simple "I have been struggling financially due to unforeseen"
type input "I have been struggling financially due to unforeseen"
type lightning-primitive-input-simple "I have been struggling financially due to unforeseen c"
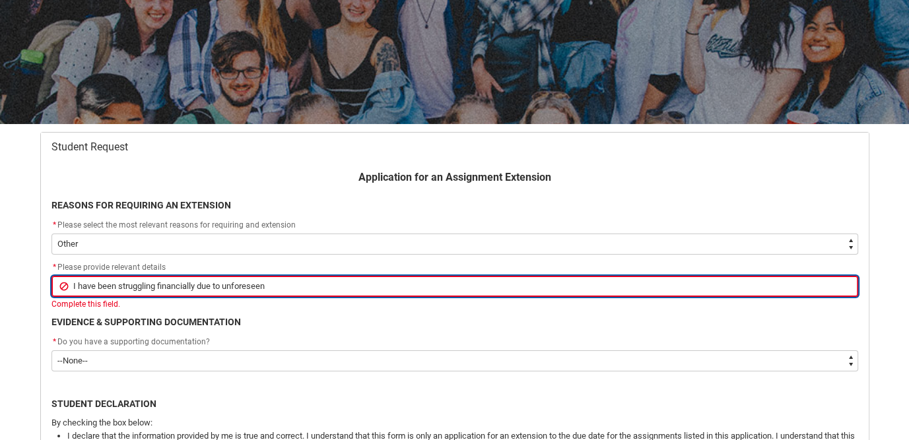
type input "I have been struggling financially due to unforeseen c"
type lightning-primitive-input-simple "I have been struggling financially due to unforeseen ci"
type input "I have been struggling financially due to unforeseen ci"
type lightning-primitive-input-simple "I have been struggling financially due to unforeseen cir"
type input "I have been struggling financially due to unforeseen cir"
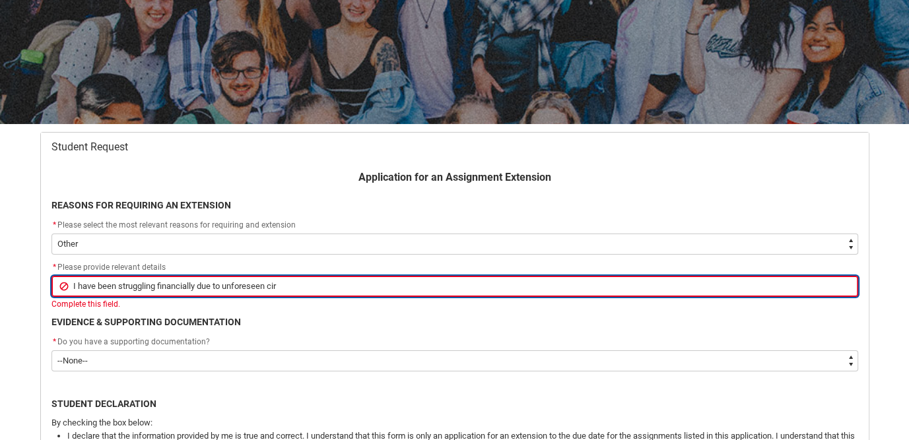
type lightning-primitive-input-simple "I have been struggling financially due to unforeseen circ"
type input "I have been struggling financially due to unforeseen circ"
type lightning-primitive-input-simple "I have been struggling financially due to unforeseen circu"
type input "I have been struggling financially due to unforeseen circu"
type lightning-primitive-input-simple "I have been struggling financially due to unforeseen circum"
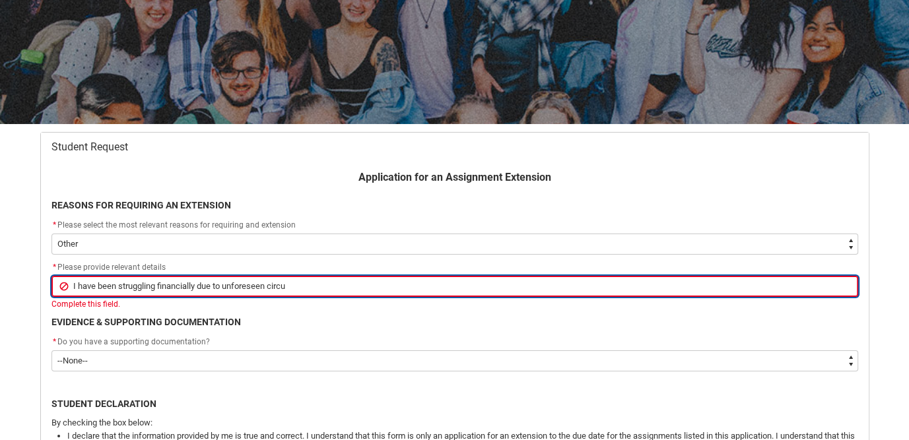
type input "I have been struggling financially due to unforeseen circum"
type lightning-primitive-input-simple "I have been struggling financially due to unforeseen circums"
type input "I have been struggling financially due to unforeseen circums"
type lightning-primitive-input-simple "I have been struggling financially due to unforeseen circumst"
type input "I have been struggling financially due to unforeseen circumst"
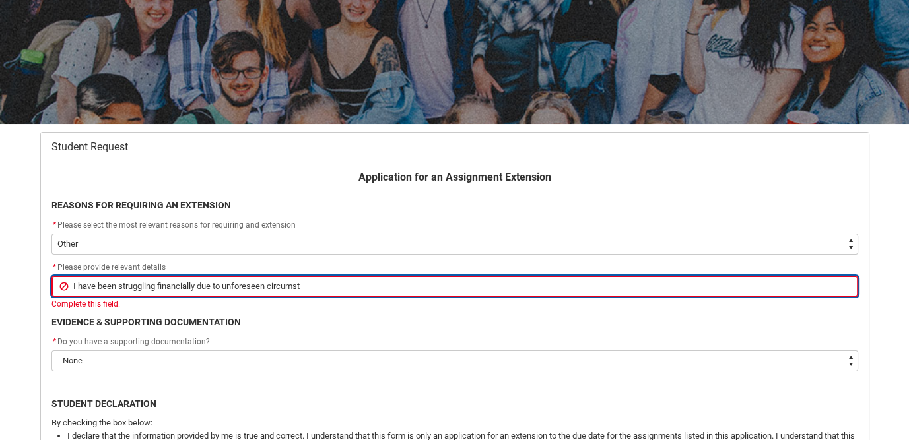
type lightning-primitive-input-simple "I have been struggling financially due to unforeseen circumsta"
type input "I have been struggling financially due to unforeseen circumsta"
type lightning-primitive-input-simple "I have been struggling financially due to unforeseen circumstan"
type input "I have been struggling financially due to unforeseen circumstan"
type lightning-primitive-input-simple "I have been struggling financially due to unforeseen circumstanc"
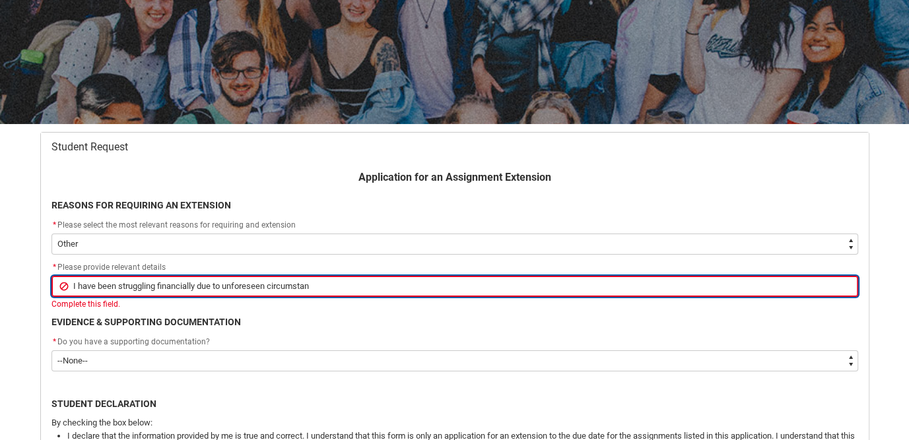
type input "I have been struggling financially due to unforeseen circumstanc"
type lightning-primitive-input-simple "I have been struggling financially due to unforeseen circumstance"
type input "I have been struggling financially due to unforeseen circumstance"
type lightning-primitive-input-simple "I have been struggling financially due to unforeseen circumstances"
type input "I have been struggling financially due to unforeseen circumstances"
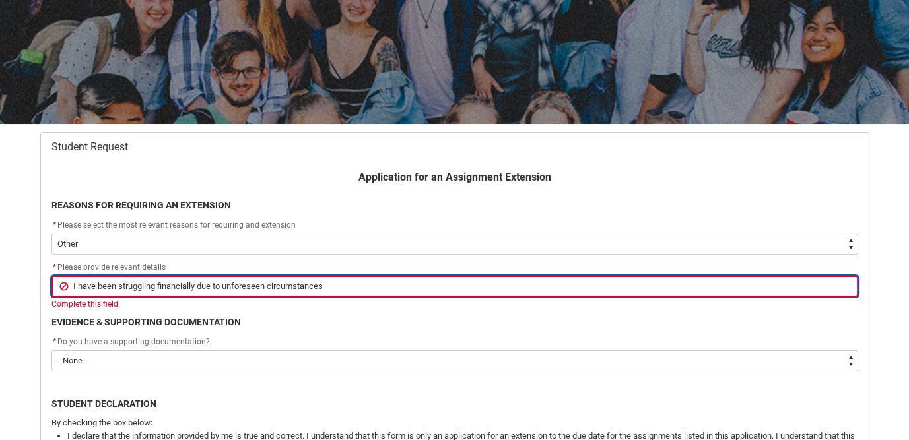
type lightning-primitive-input-simple "I have been struggling financially due to unforeseen circumstances,"
type input "I have been struggling financially due to unforeseen circumstances,"
type lightning-primitive-input-simple "I have been struggling financially due to unforeseen circumstances,"
type input "I have been struggling financially due to unforeseen circumstances,"
type lightning-primitive-input-simple "I have been struggling financially due to unforeseen circumstances, a"
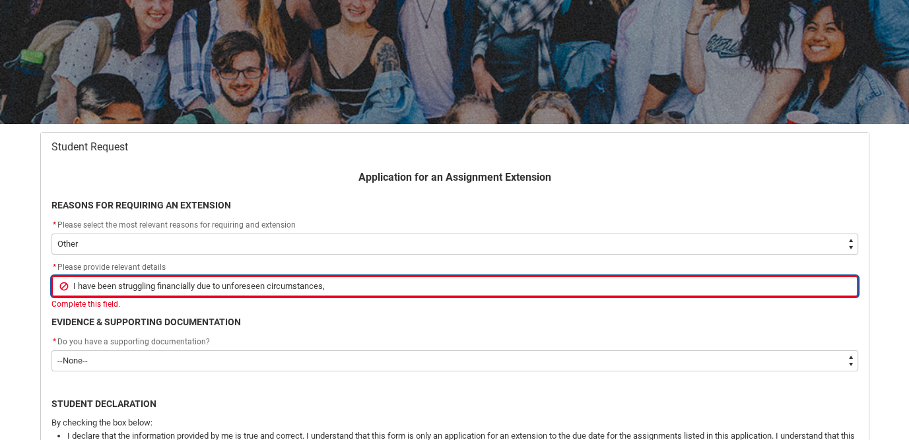
type input "I have been struggling financially due to unforeseen circumstances, a"
type lightning-primitive-input-simple "I have been struggling financially due to unforeseen circumstances, an"
type input "I have been struggling financially due to unforeseen circumstances, an"
type lightning-primitive-input-simple "I have been struggling financially due to unforeseen circumstances, and"
type input "I have been struggling financially due to unforeseen circumstances, and"
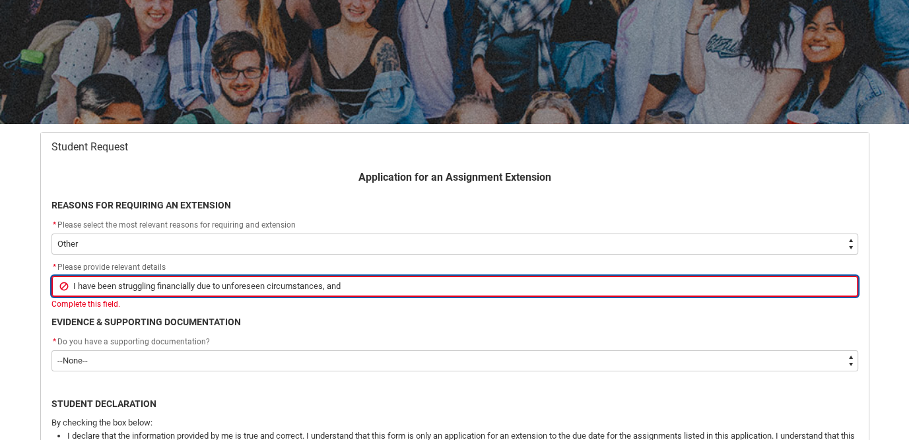
type lightning-primitive-input-simple "I have been struggling financially due to unforeseen circumstances, and"
type input "I have been struggling financially due to unforeseen circumstances, and"
type lightning-primitive-input-simple "I have been struggling financially due to unforeseen circumstances, and h"
type input "I have been struggling financially due to unforeseen circumstances, and h"
type lightning-primitive-input-simple "I have been struggling financially due to unforeseen circumstances, and ha"
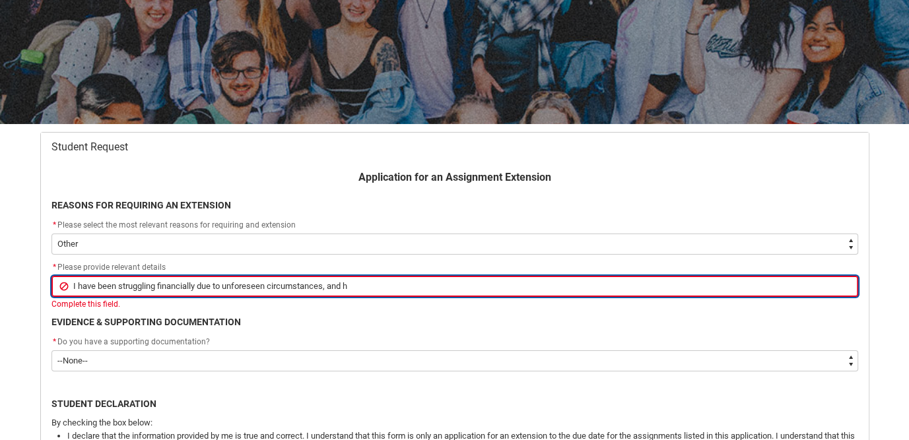
type input "I have been struggling financially due to unforeseen circumstances, and ha"
type lightning-primitive-input-simple "I have been struggling financially due to unforeseen circumstances, and had"
type input "I have been struggling financially due to unforeseen circumstances, and had"
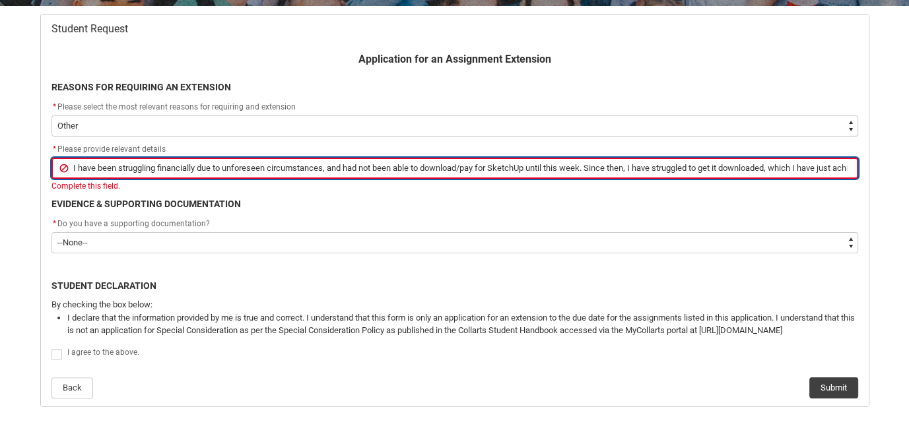
scroll to position [272, 0]
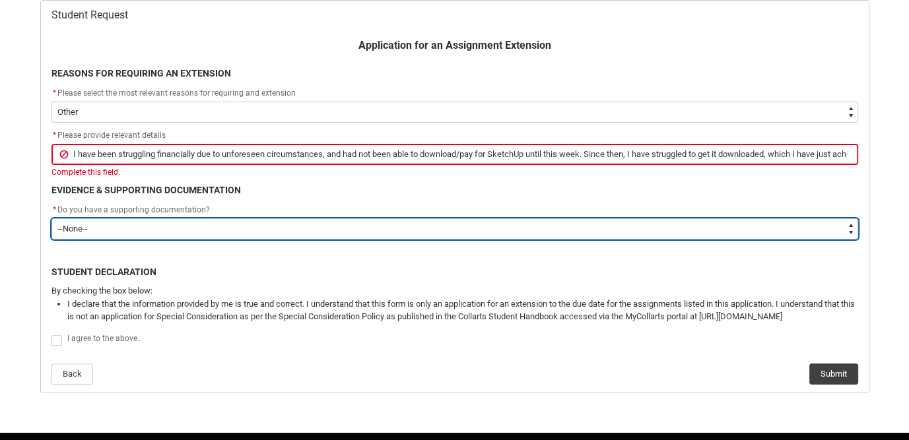
click at [316, 230] on div "Application for an Assignment Extension REASONS FOR REQUIRING AN EXTENSION * Pl…" at bounding box center [455, 211] width 823 height 347
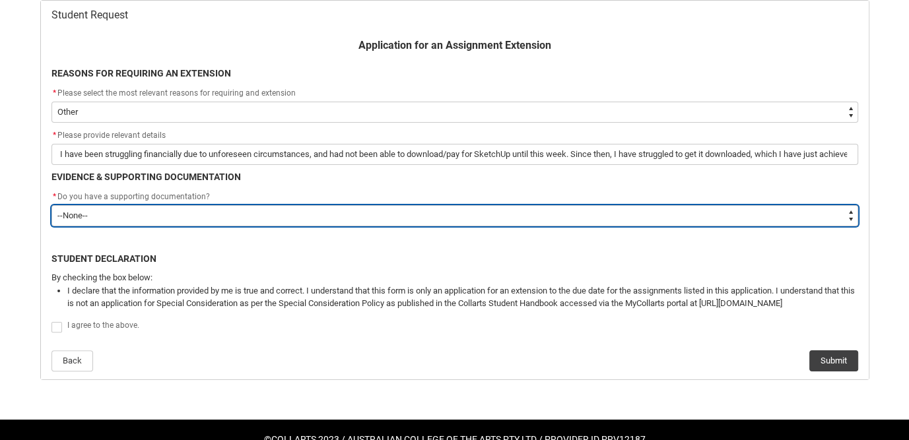
click at [51, 205] on select "--None-- Yes No" at bounding box center [454, 215] width 807 height 21
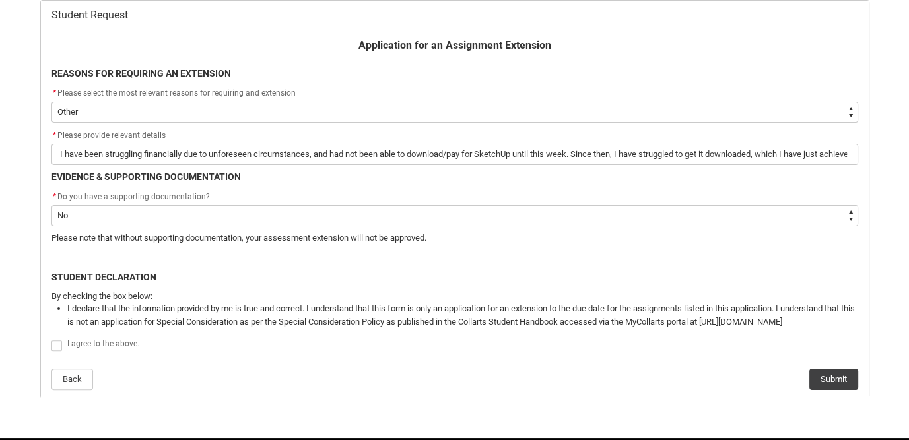
click at [57, 347] on span "Redu_Student_Request flow" at bounding box center [56, 346] width 11 height 11
click at [51, 339] on input "Redu_Student_Request flow" at bounding box center [51, 338] width 1 height 1
click at [832, 380] on button "Submit" at bounding box center [833, 379] width 49 height 21
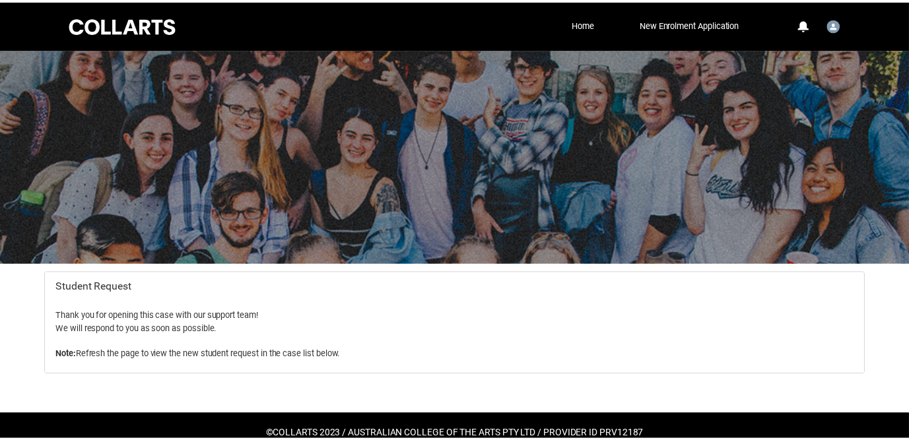
scroll to position [27, 0]
